Goal: Transaction & Acquisition: Purchase product/service

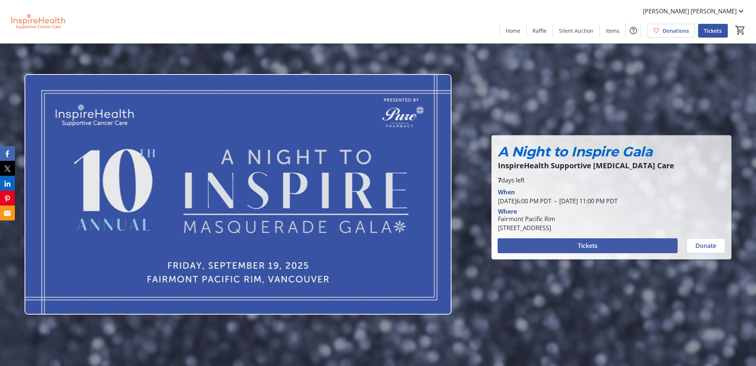
click at [593, 242] on span "Tickets" at bounding box center [588, 245] width 20 height 9
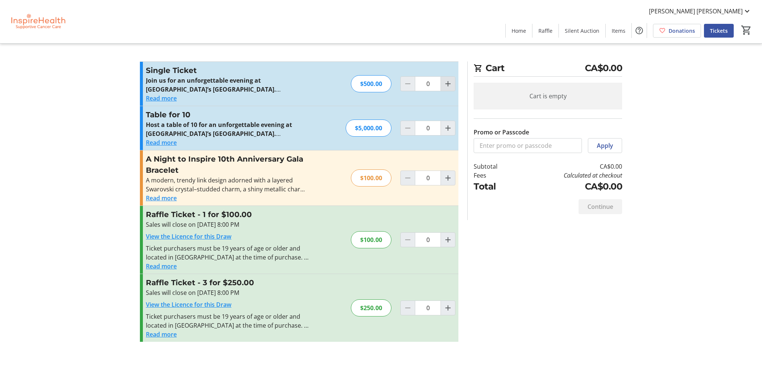
click at [445, 87] on mat-icon "Increment by one" at bounding box center [447, 83] width 9 height 9
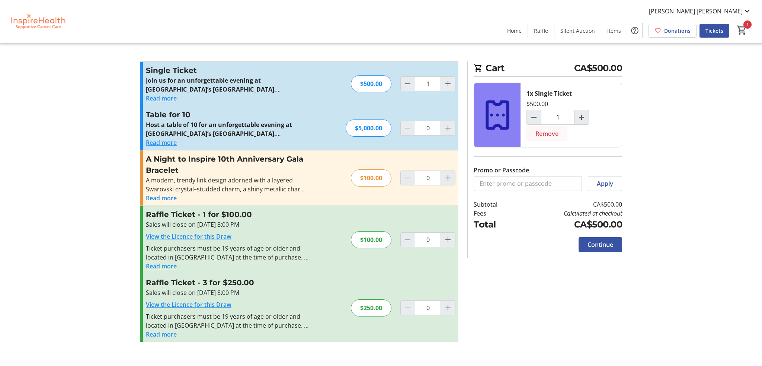
click at [546, 134] on span "Remove" at bounding box center [546, 133] width 23 height 9
type input "0"
